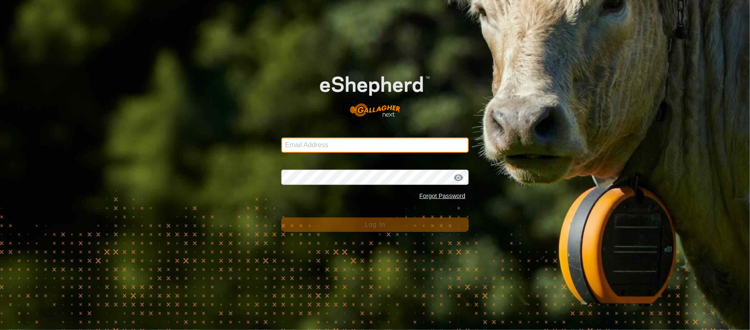
click at [298, 152] on input "Email Address" at bounding box center [374, 144] width 187 height 15
type input "[EMAIL_ADDRESS][DOMAIN_NAME]"
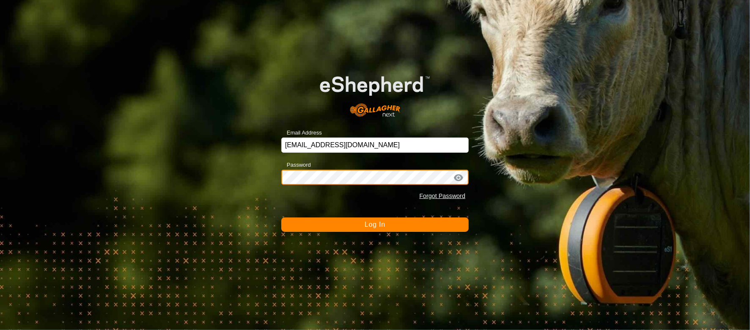
click at [281, 217] on button "Log In" at bounding box center [374, 224] width 187 height 14
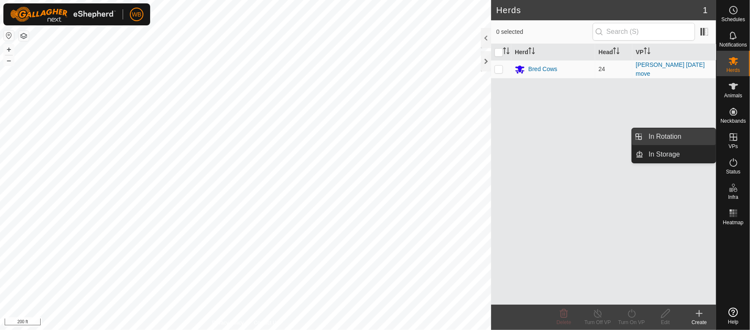
click at [684, 135] on link "In Rotation" at bounding box center [680, 136] width 72 height 17
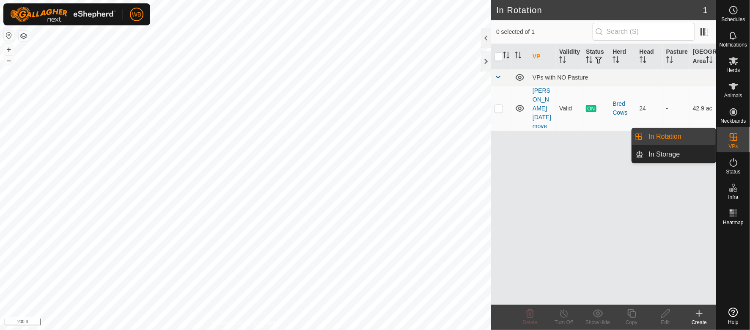
click at [666, 132] on link "In Rotation" at bounding box center [680, 136] width 72 height 17
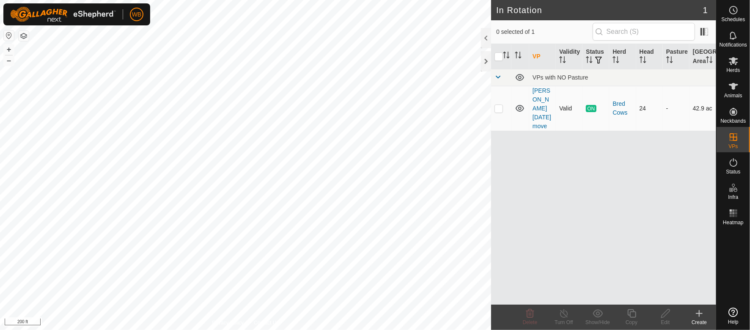
click at [498, 112] on p-checkbox at bounding box center [499, 108] width 8 height 7
checkbox input "true"
click at [497, 80] on span at bounding box center [498, 77] width 7 height 7
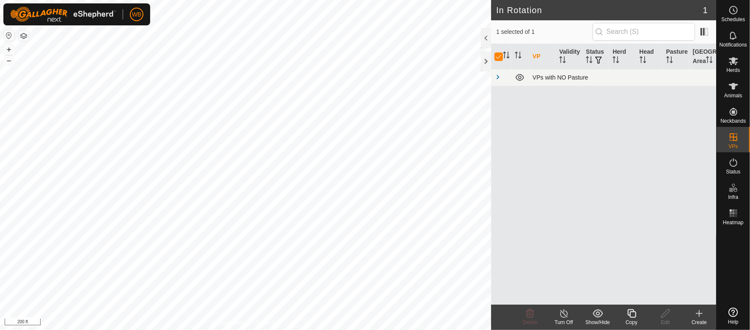
click at [497, 80] on span at bounding box center [498, 77] width 7 height 7
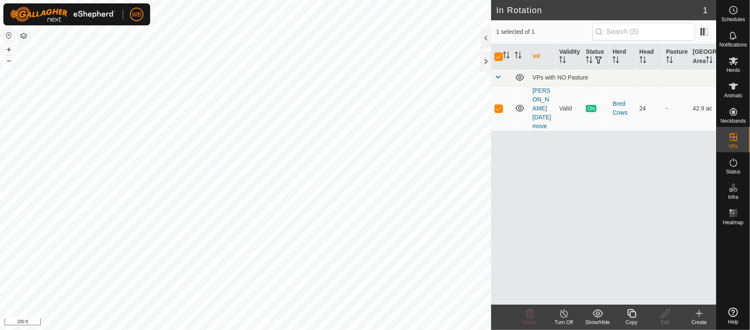
click at [632, 316] on icon at bounding box center [631, 313] width 11 height 10
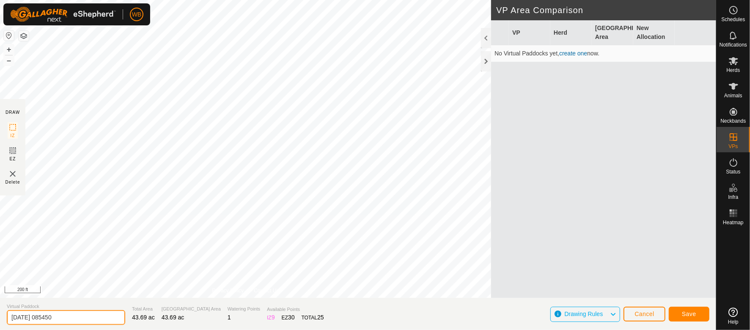
click at [74, 317] on input "[DATE] 085450" at bounding box center [66, 317] width 118 height 15
click at [9, 316] on input "[DATE] 085450" at bounding box center [66, 317] width 118 height 15
type input "[PERSON_NAME] Part 9 [DATE] 085450"
click at [682, 314] on button "Save" at bounding box center [689, 314] width 41 height 15
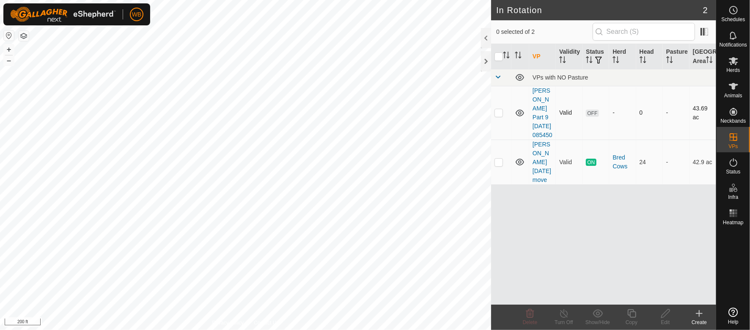
click at [496, 116] on p-checkbox at bounding box center [499, 112] width 8 height 7
checkbox input "true"
click at [734, 63] on icon at bounding box center [733, 61] width 9 height 8
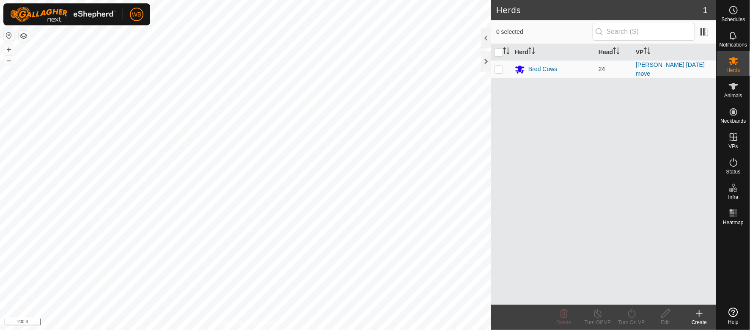
click at [501, 69] on p-checkbox at bounding box center [499, 69] width 8 height 7
checkbox input "true"
click at [631, 316] on icon at bounding box center [631, 313] width 11 height 10
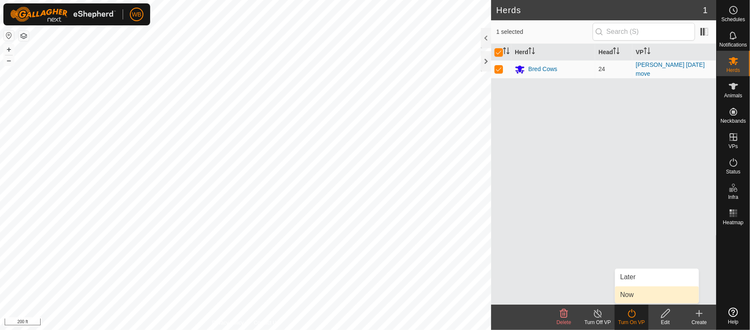
click at [632, 296] on link "Now" at bounding box center [657, 294] width 84 height 17
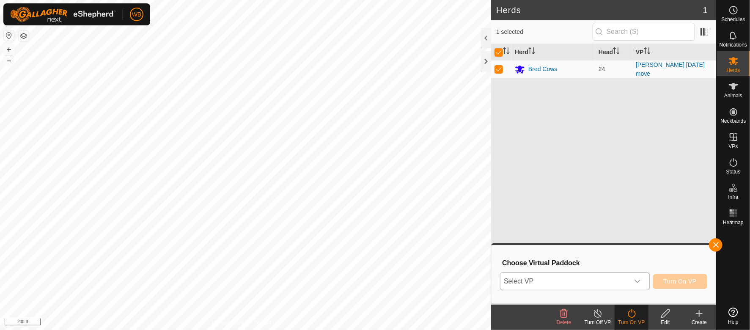
click at [640, 280] on icon "dropdown trigger" at bounding box center [637, 281] width 7 height 7
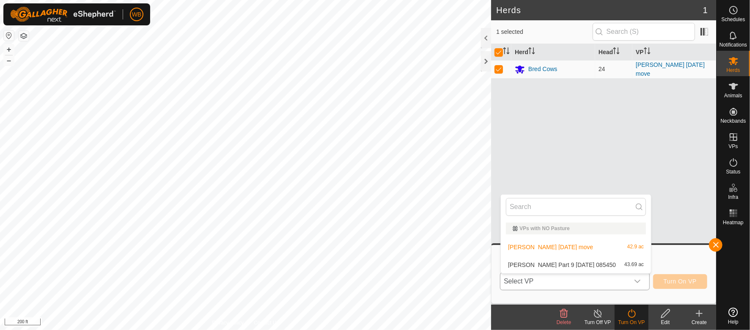
click at [569, 265] on li "[PERSON_NAME] Part 9 [DATE] 085450 43.69 ac" at bounding box center [576, 264] width 150 height 17
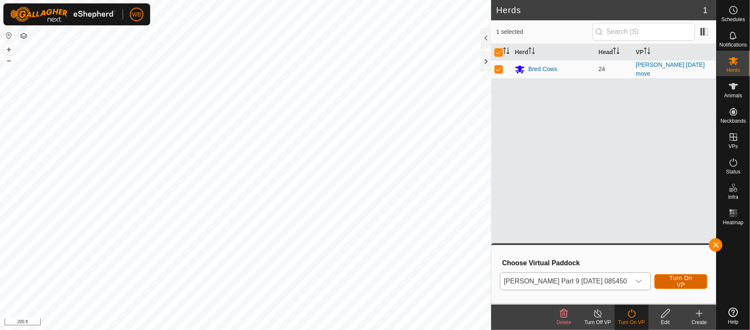
click at [672, 282] on span "Turn On VP" at bounding box center [681, 282] width 32 height 14
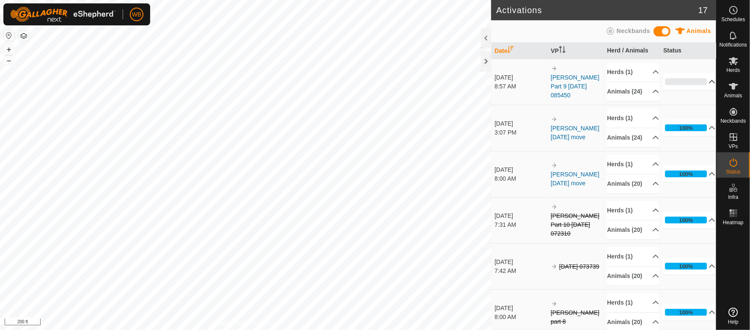
click at [697, 89] on p-accordion-header "0%" at bounding box center [689, 81] width 52 height 17
